Goal: Find specific page/section: Find specific page/section

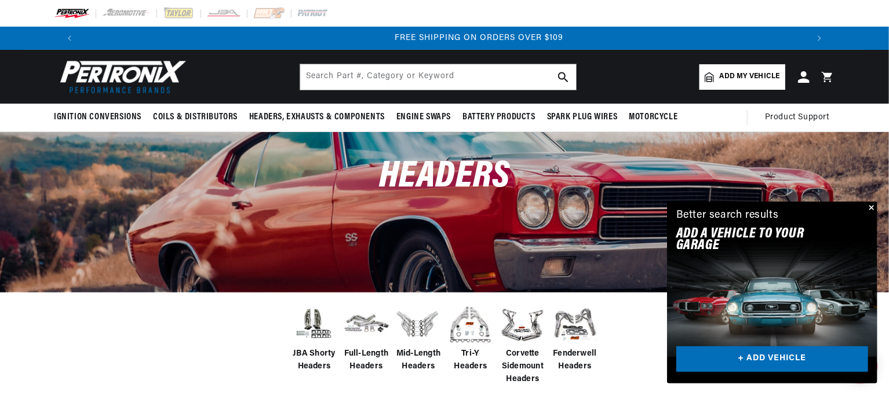
scroll to position [0, 1447]
click at [576, 354] on span "Fenderwell Headers" at bounding box center [575, 361] width 46 height 26
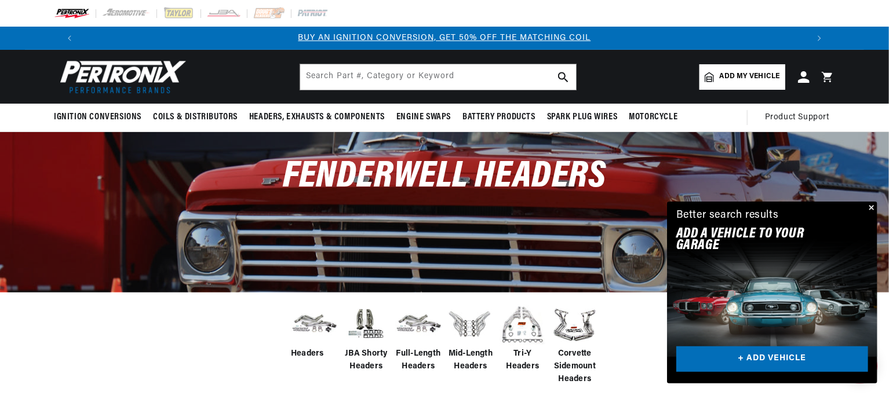
click at [309, 321] on img at bounding box center [314, 324] width 46 height 36
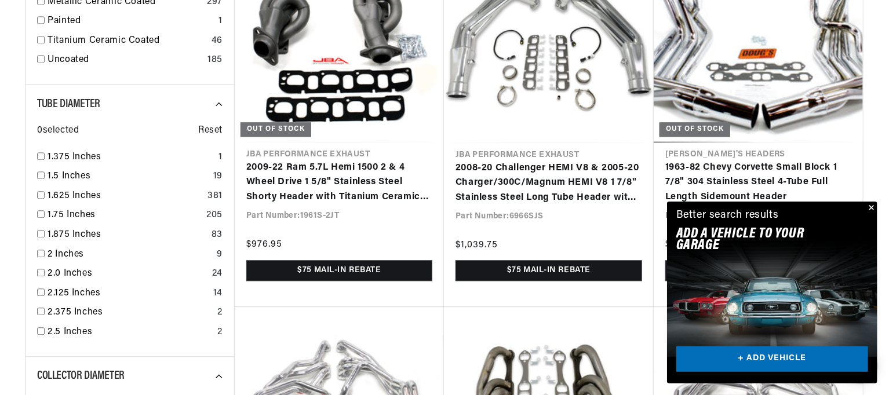
scroll to position [1333, 0]
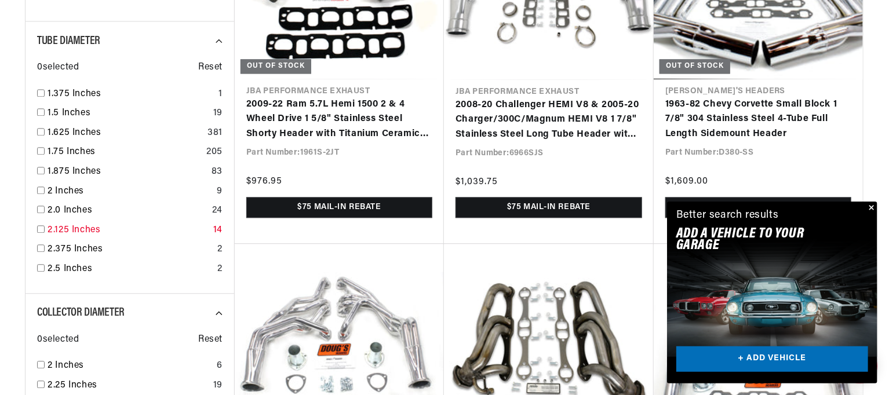
click at [42, 232] on input "checkbox" at bounding box center [41, 229] width 8 height 8
checkbox input "true"
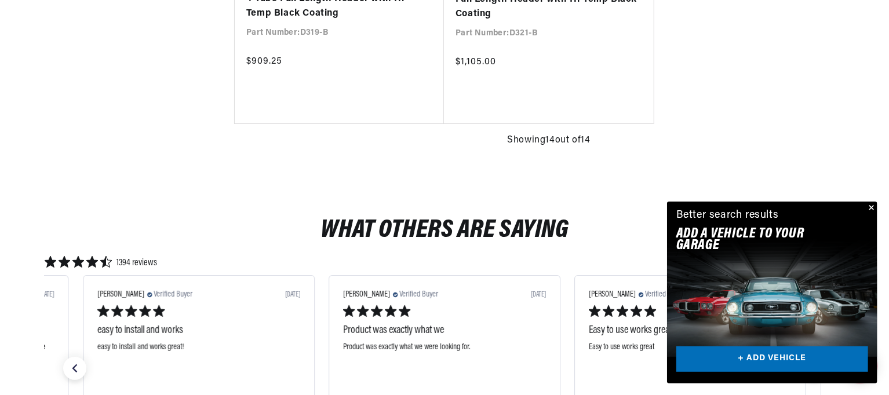
scroll to position [2202, 0]
